Goal: Information Seeking & Learning: Learn about a topic

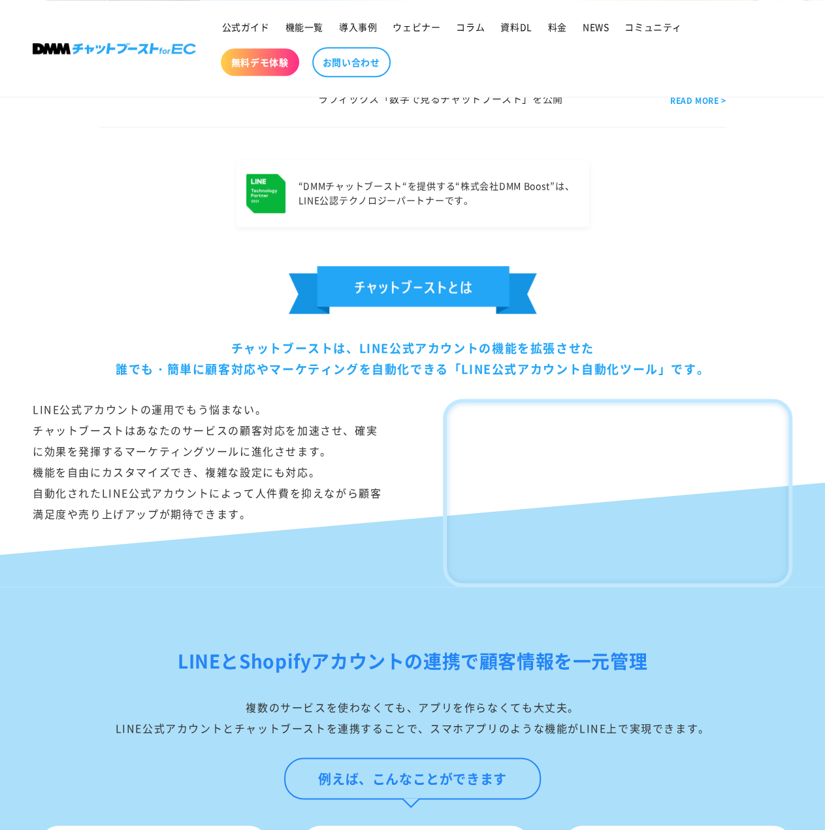
scroll to position [17, 0]
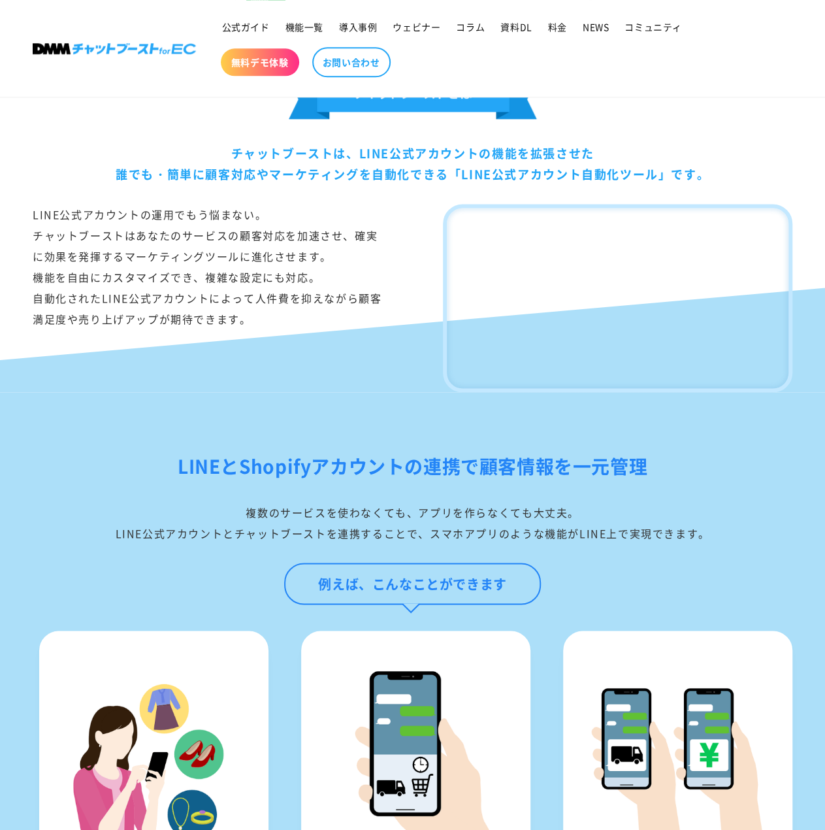
scroll to position [697, 0]
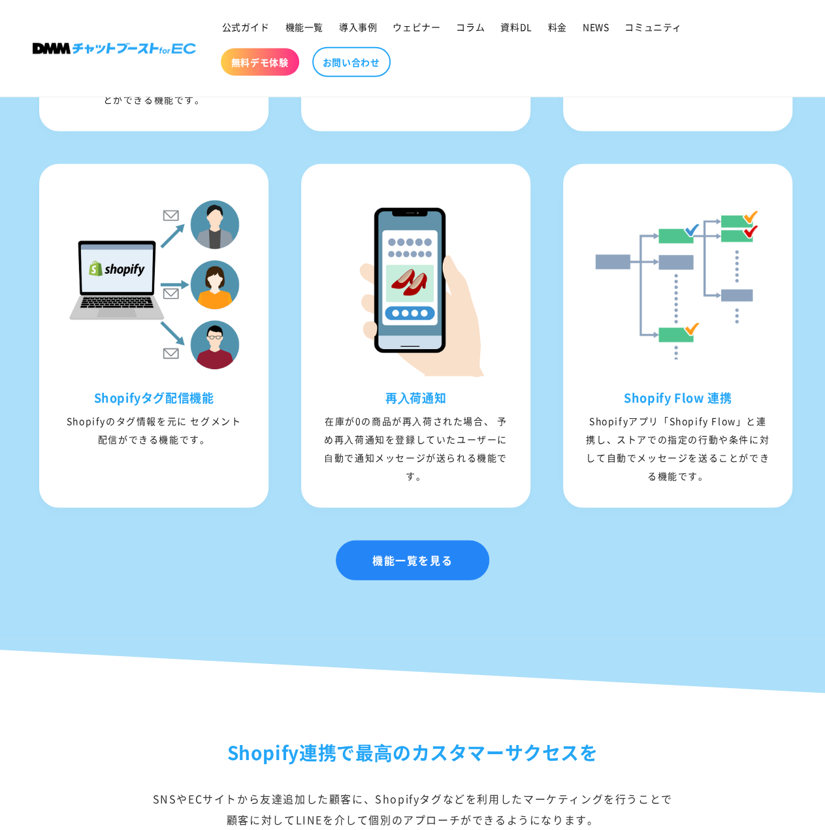
scroll to position [1568, 0]
